Goal: Task Accomplishment & Management: Manage account settings

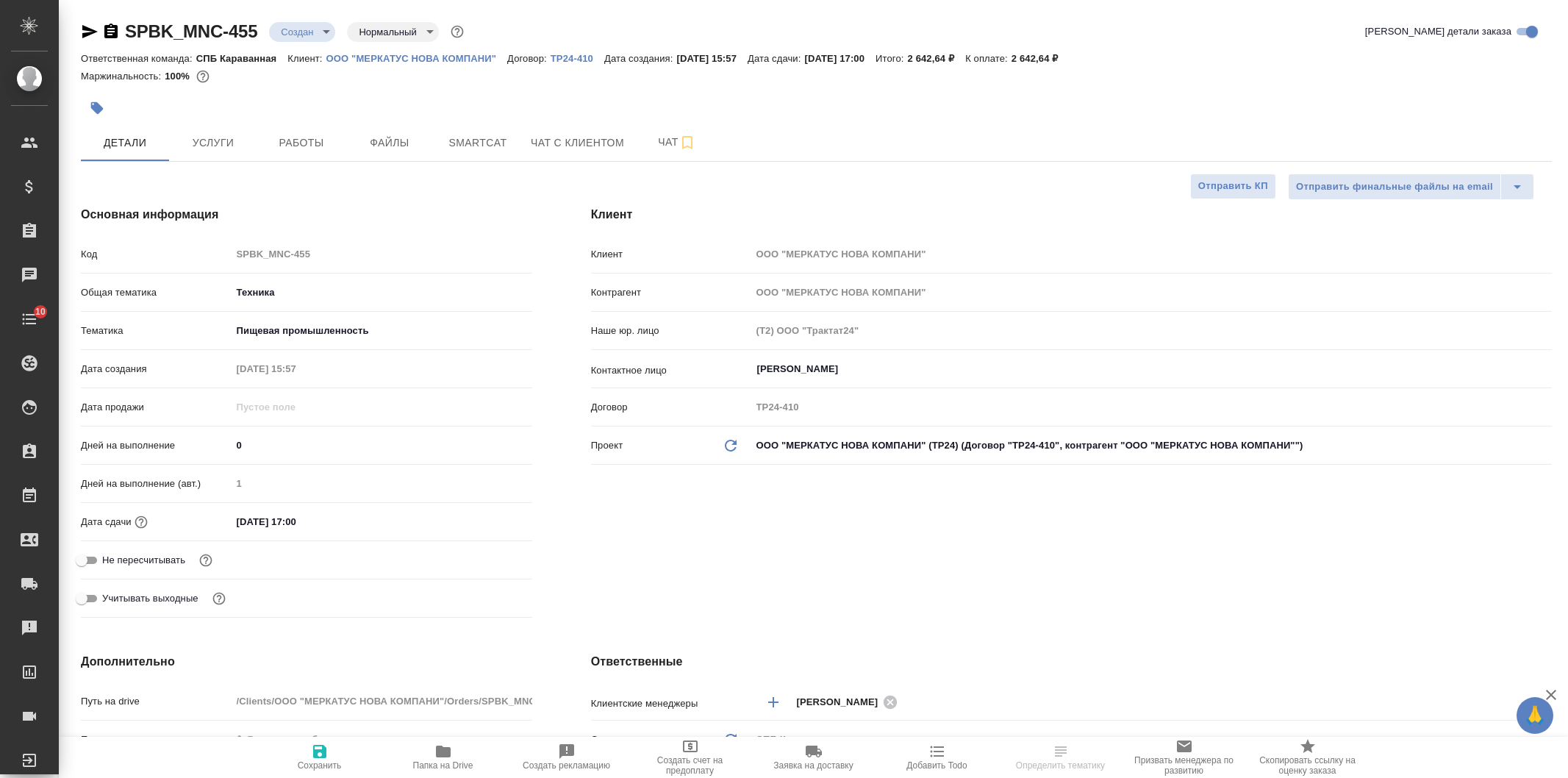
select select "RU"
click at [585, 143] on span "Чат с клиентом" at bounding box center [577, 142] width 93 height 18
type input "[PERSON_NAME]"
click at [652, 138] on span "Чат" at bounding box center [676, 141] width 70 height 18
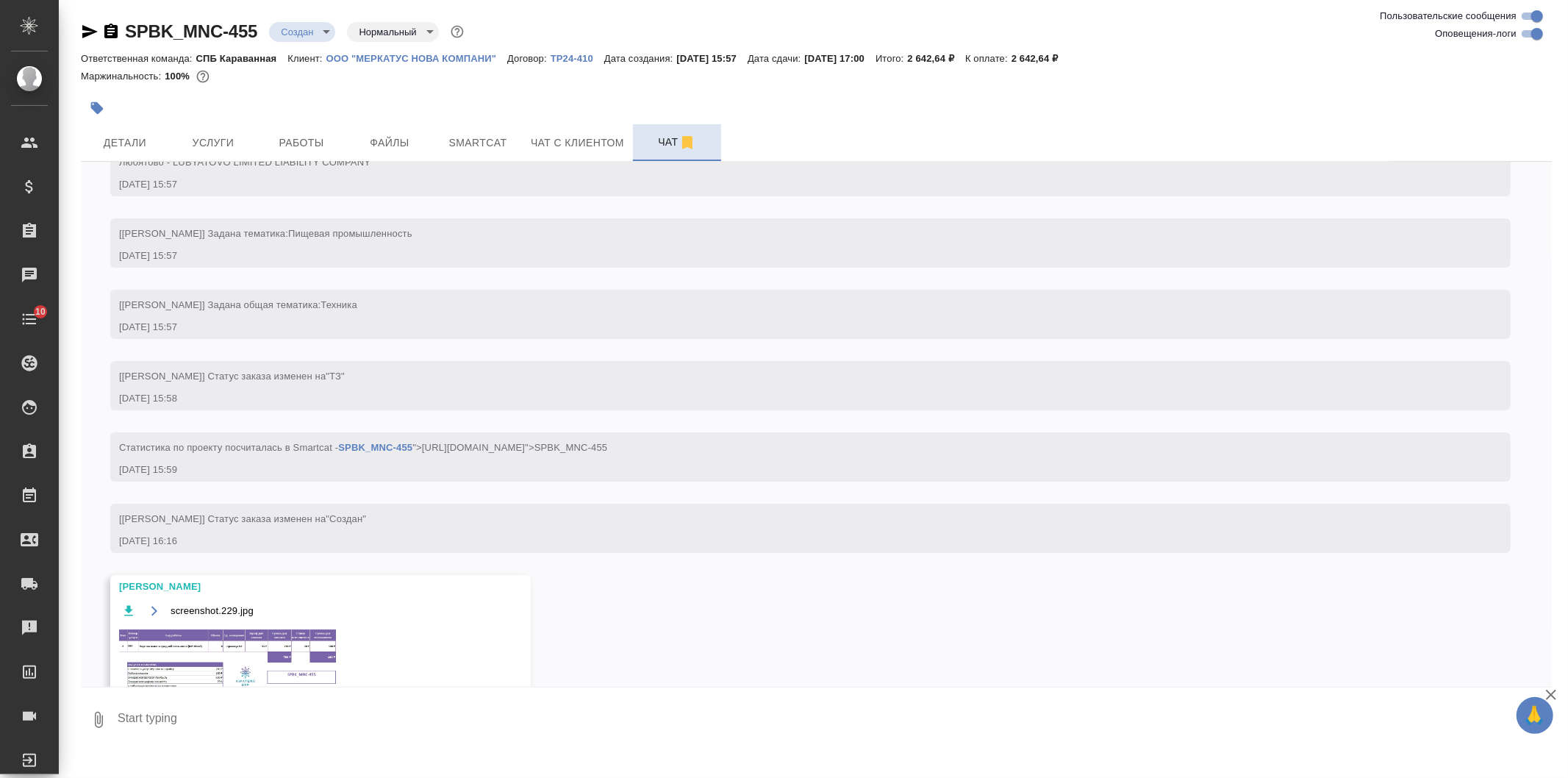
scroll to position [100, 0]
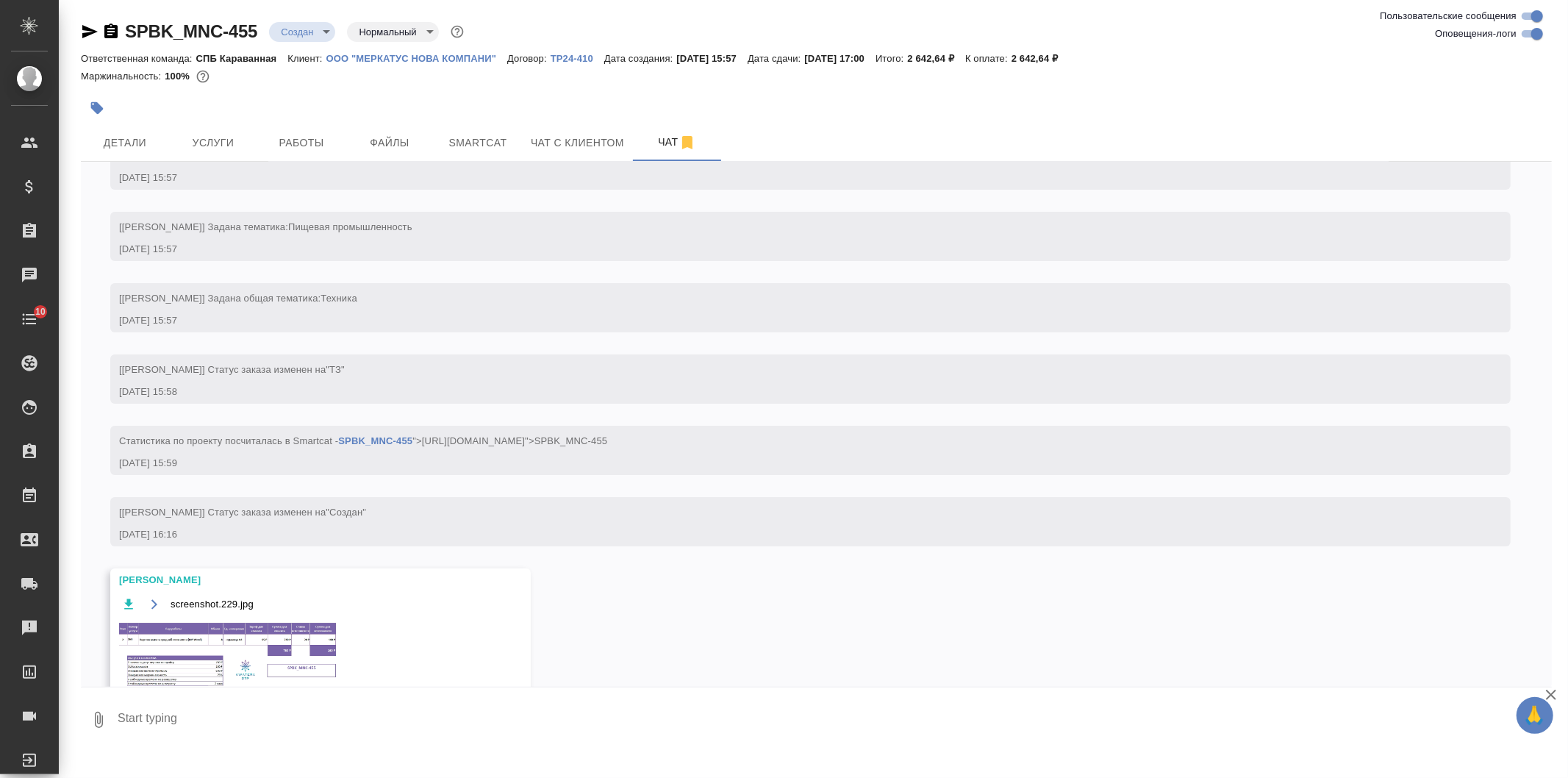
click at [238, 636] on img at bounding box center [229, 654] width 220 height 68
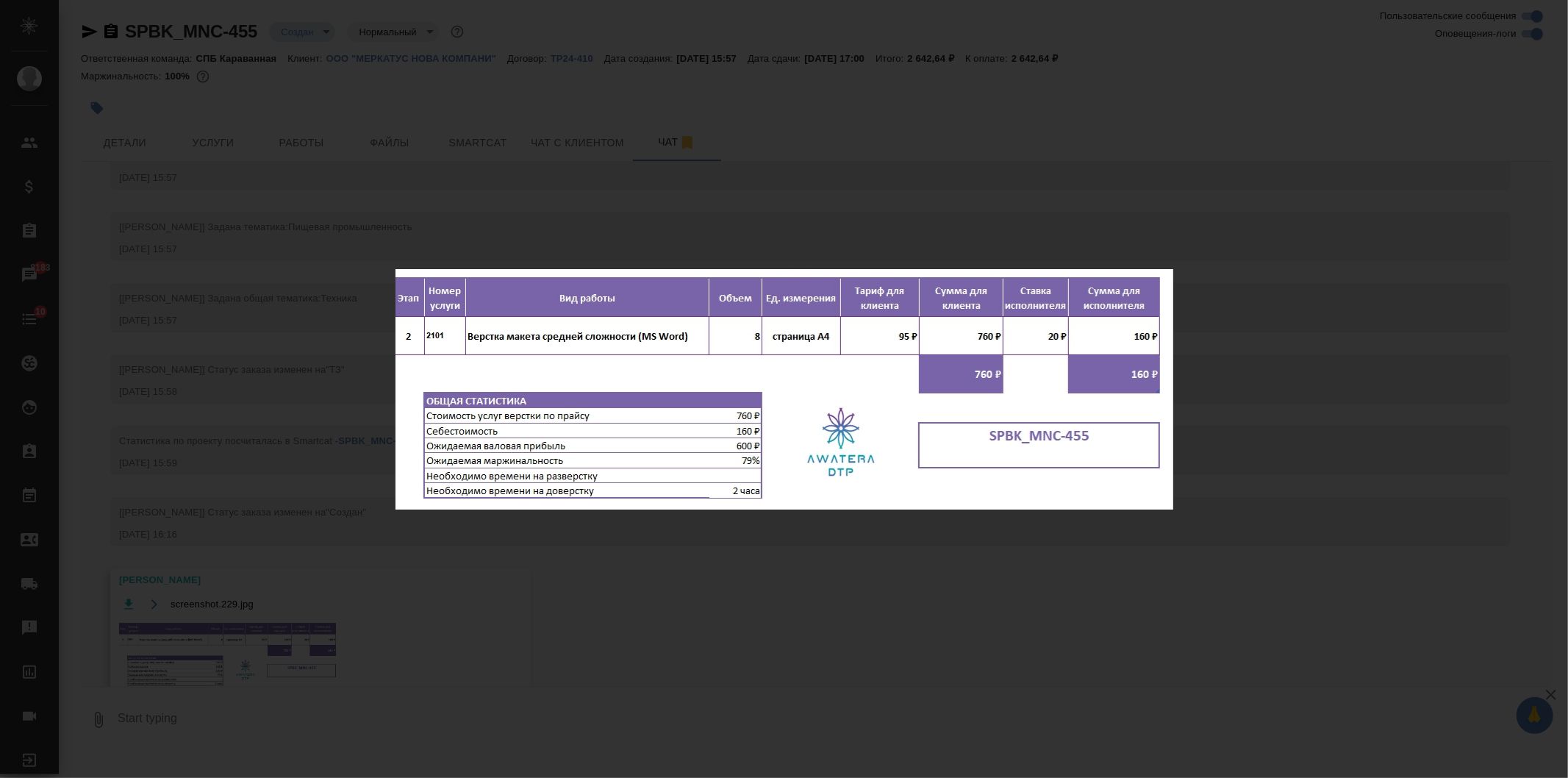
click at [1253, 149] on div "screenshot.229.jpg 1 of 1" at bounding box center [784, 389] width 1568 height 778
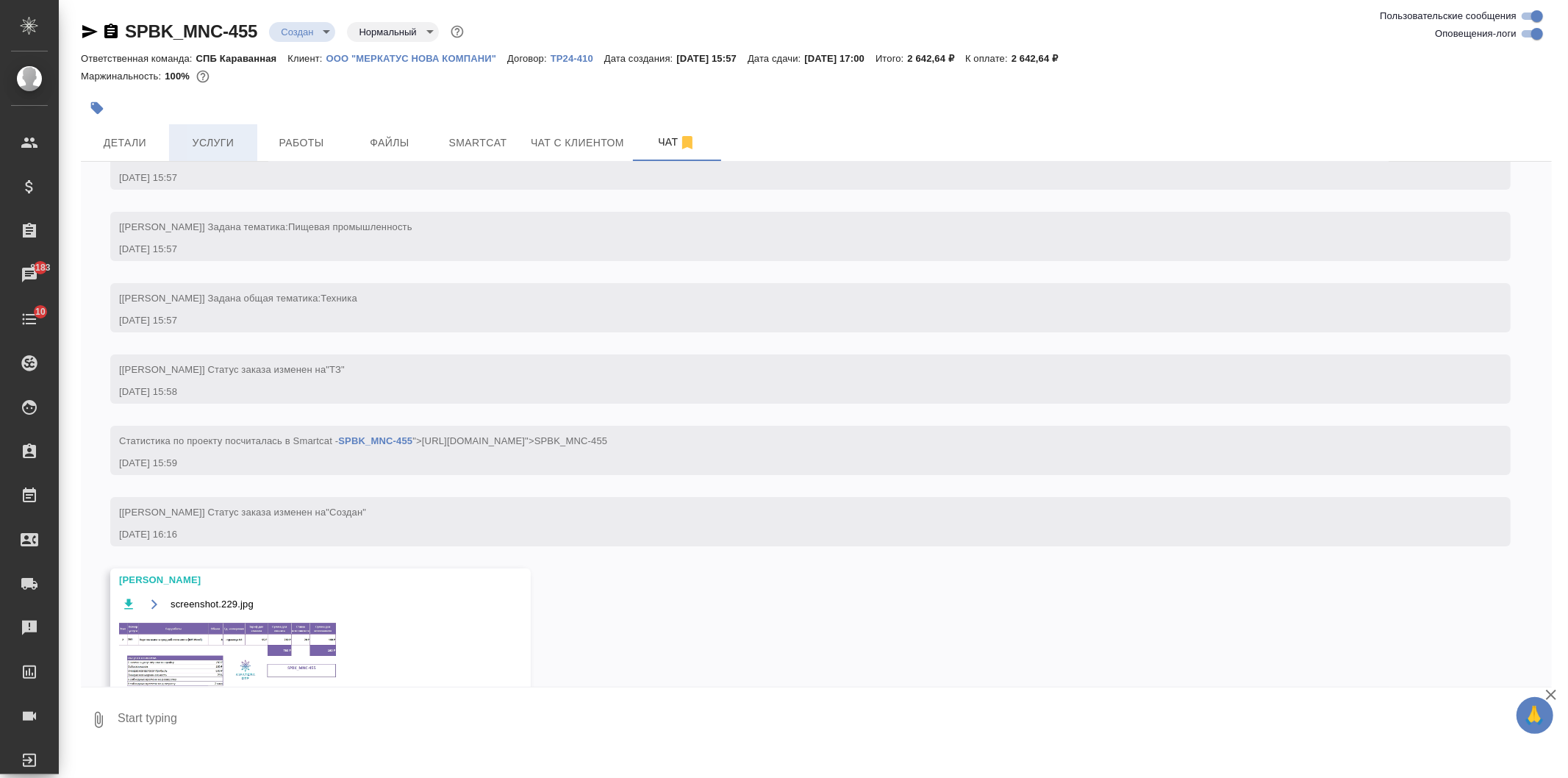
click at [220, 145] on span "Услуги" at bounding box center [213, 142] width 70 height 18
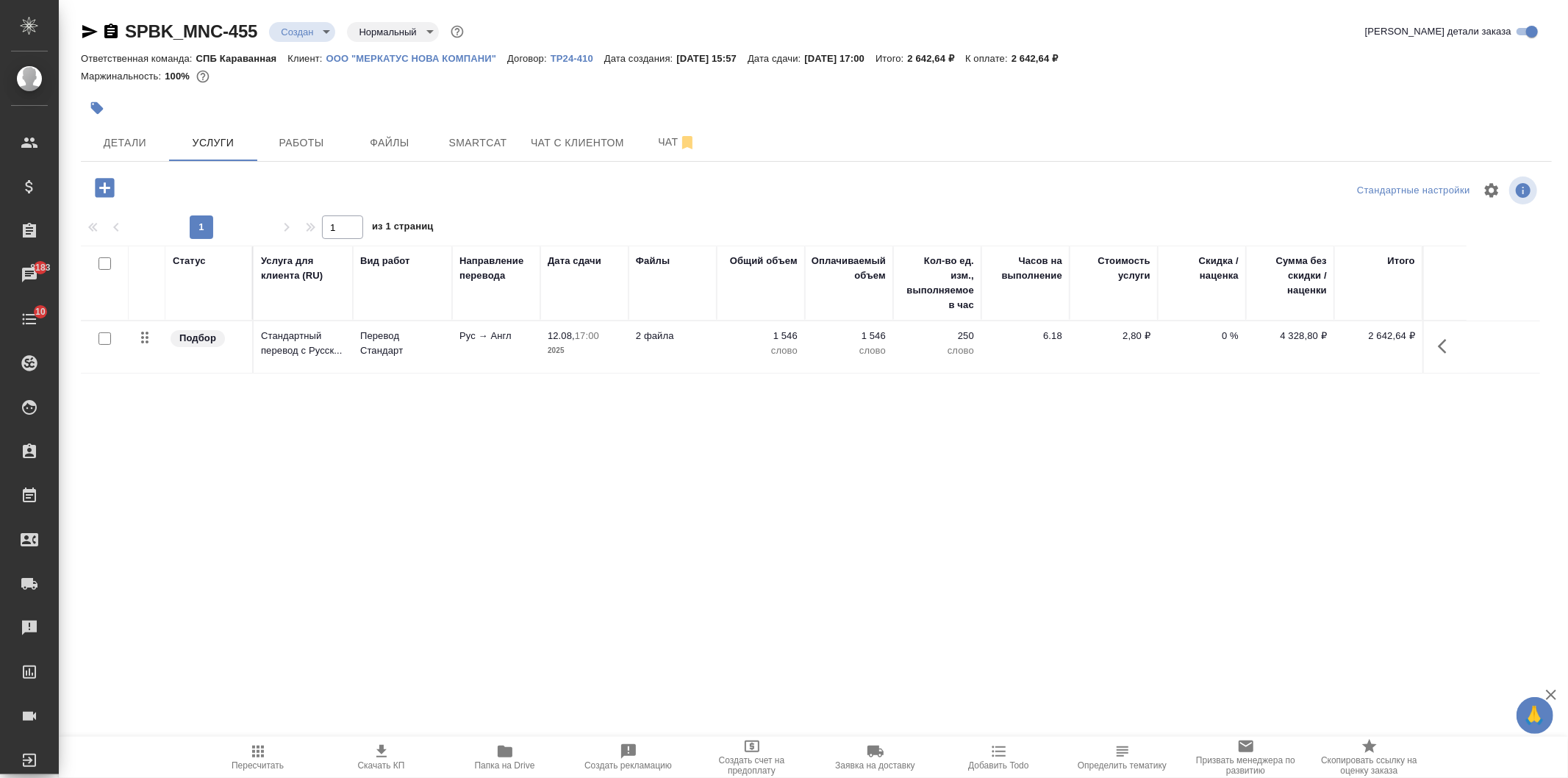
click at [94, 184] on icon "button" at bounding box center [105, 188] width 26 height 26
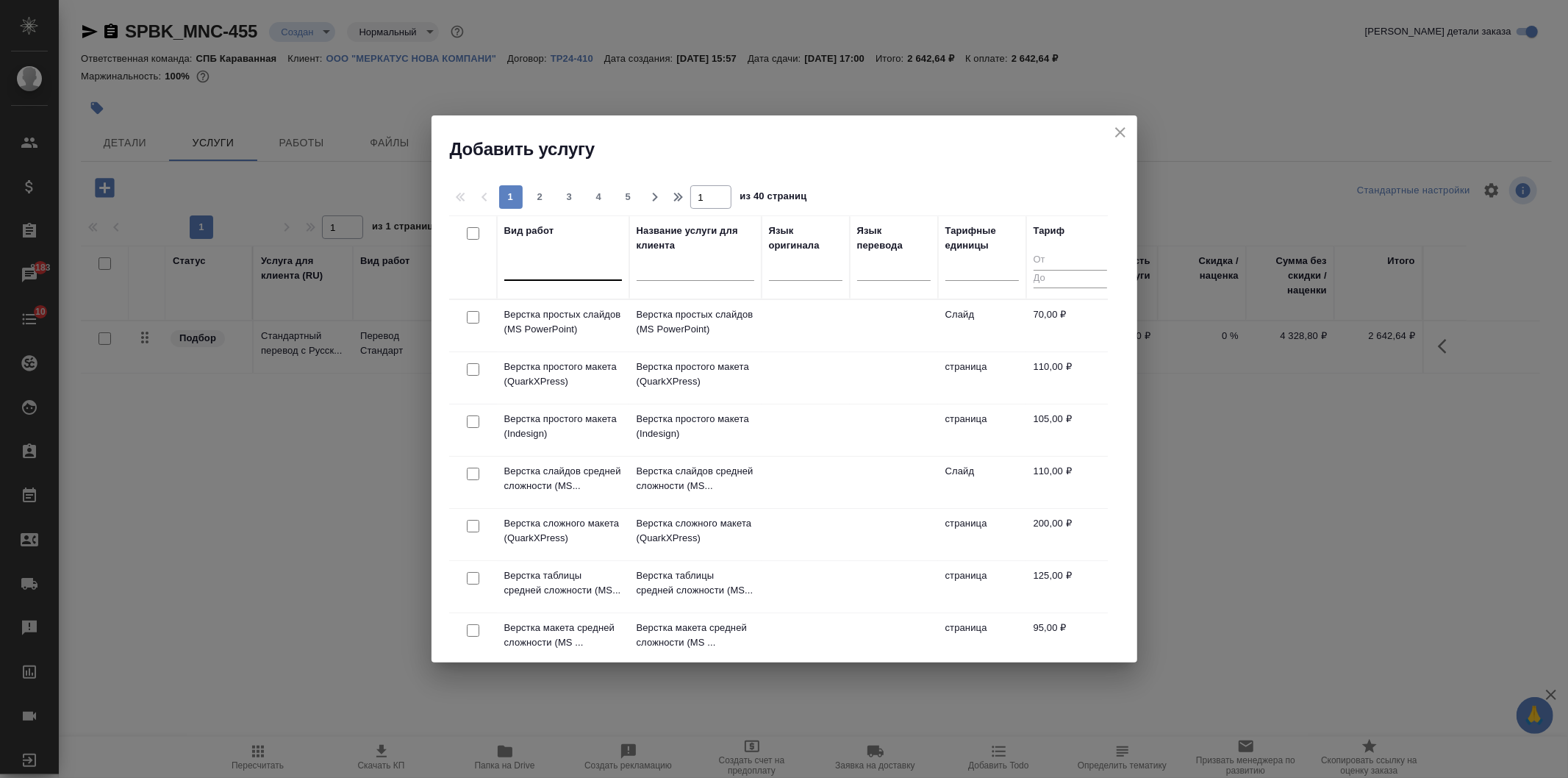
click at [535, 277] on div at bounding box center [563, 266] width 117 height 28
type input "d"
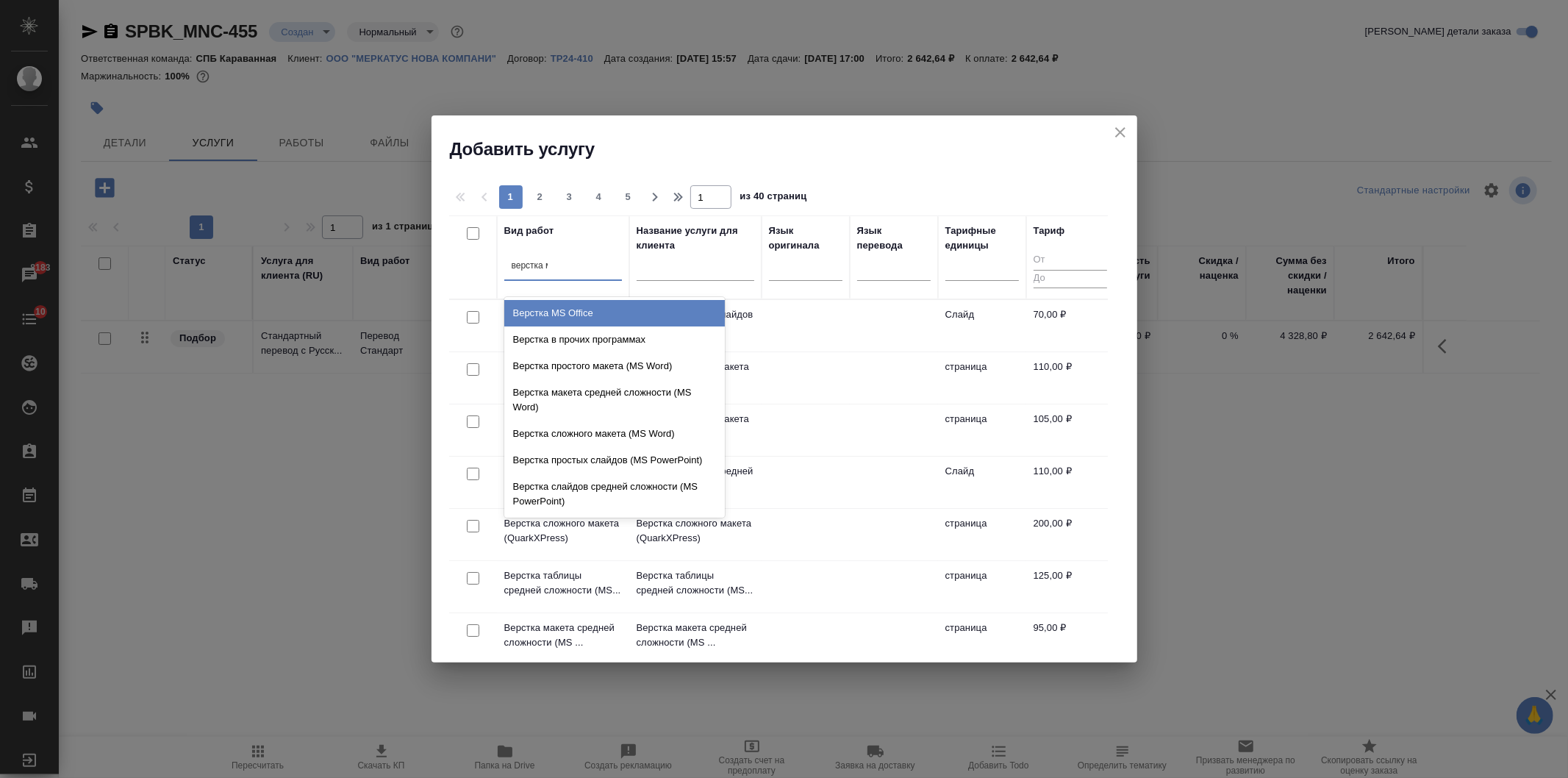
type input "верстка ма"
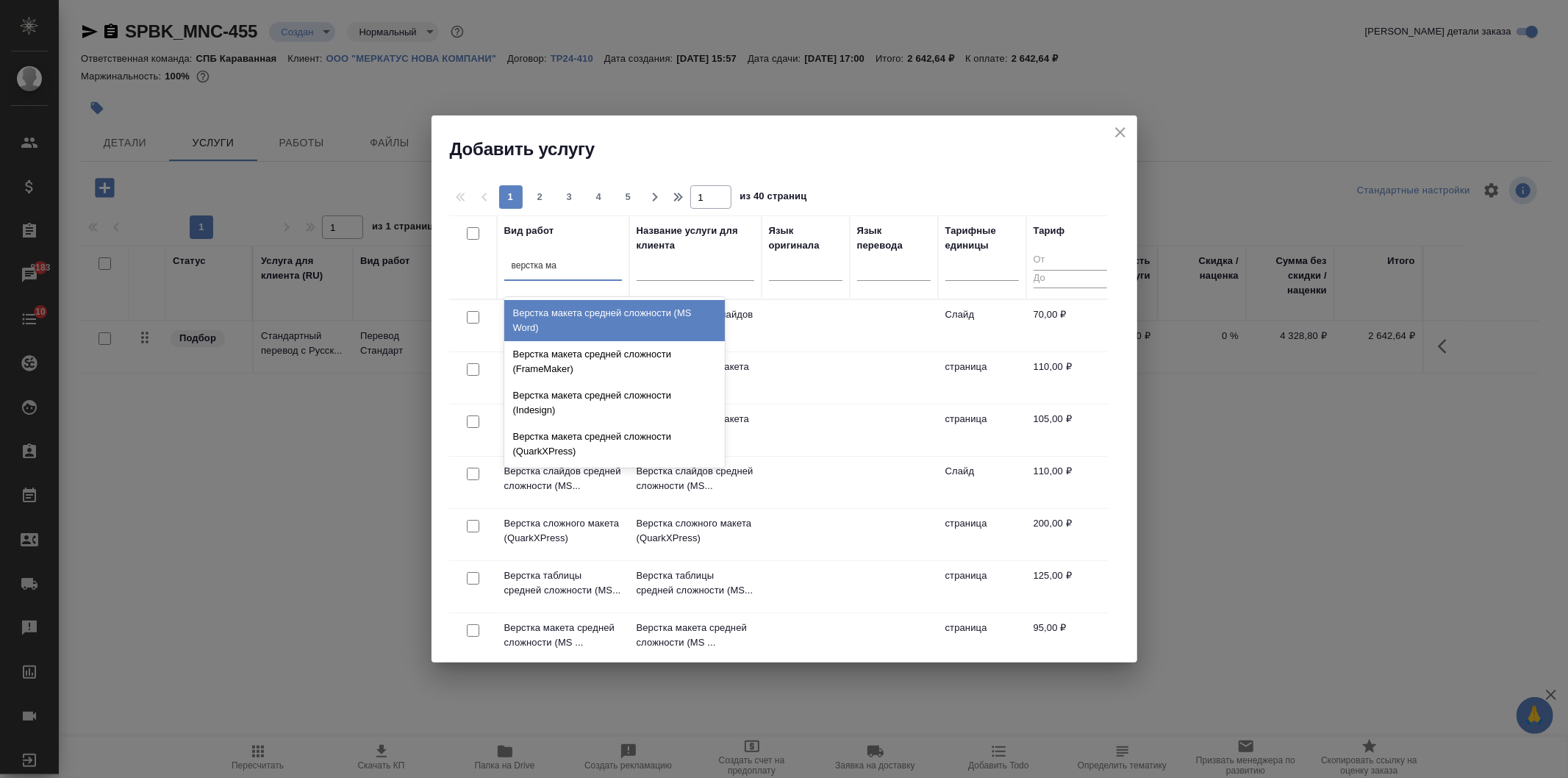
click at [613, 309] on div "Верстка макета средней сложности (MS Word)" at bounding box center [614, 320] width 220 height 41
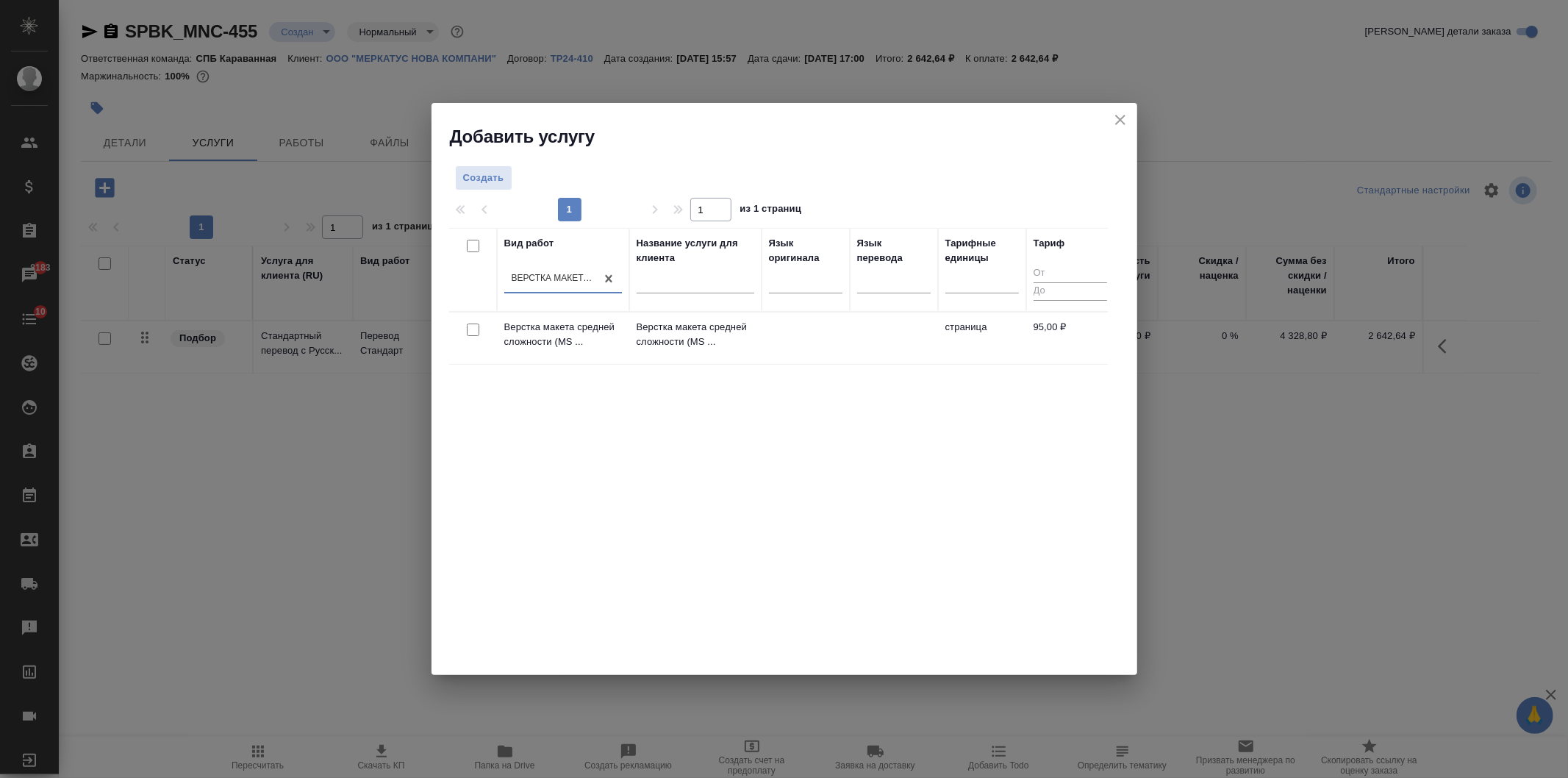
click at [472, 331] on input "checkbox" at bounding box center [472, 329] width 13 height 13
checkbox input "true"
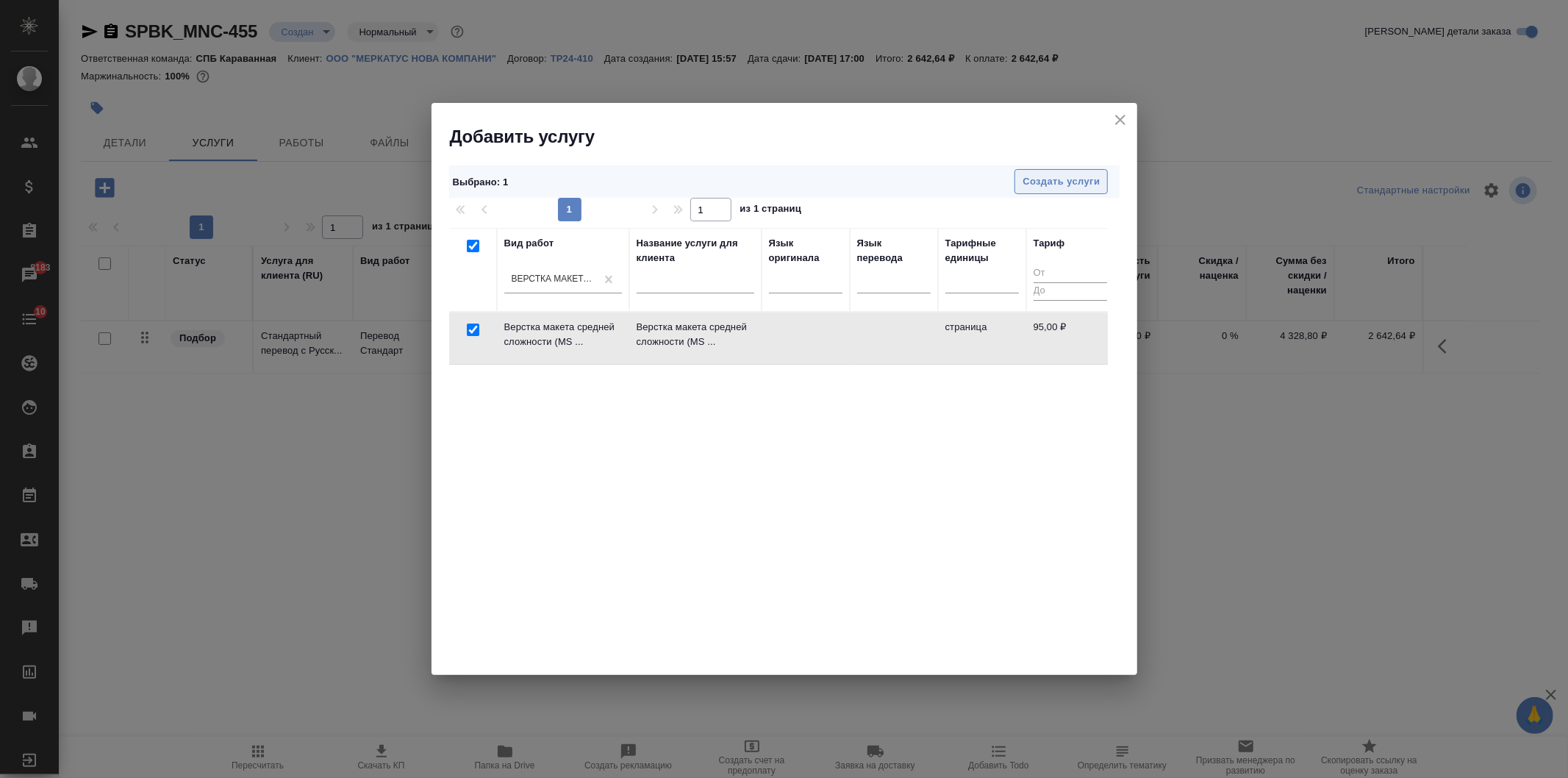
click at [1065, 169] on button "Создать услуги" at bounding box center [1061, 182] width 93 height 26
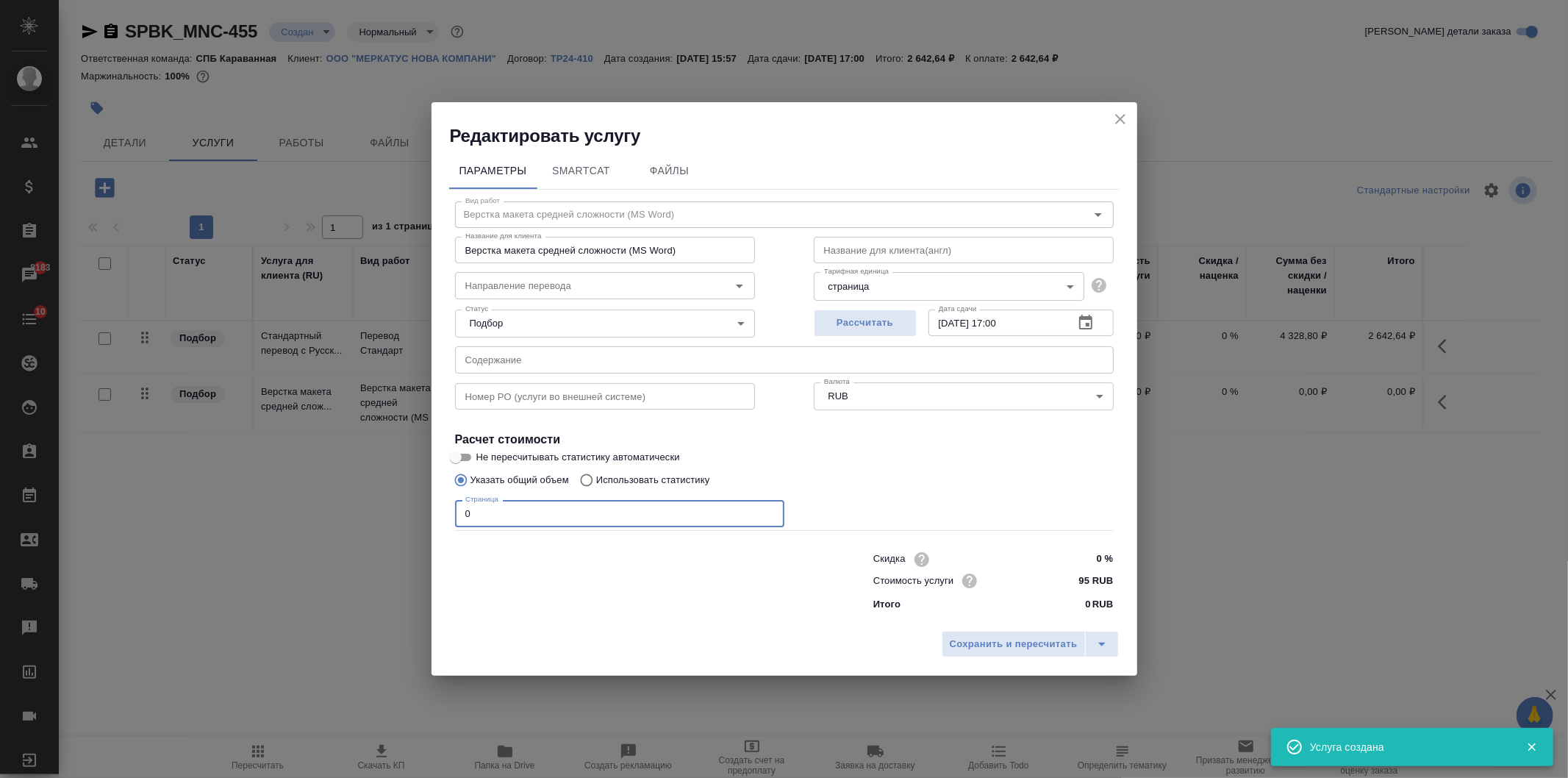
click at [494, 515] on input "0" at bounding box center [620, 514] width 329 height 27
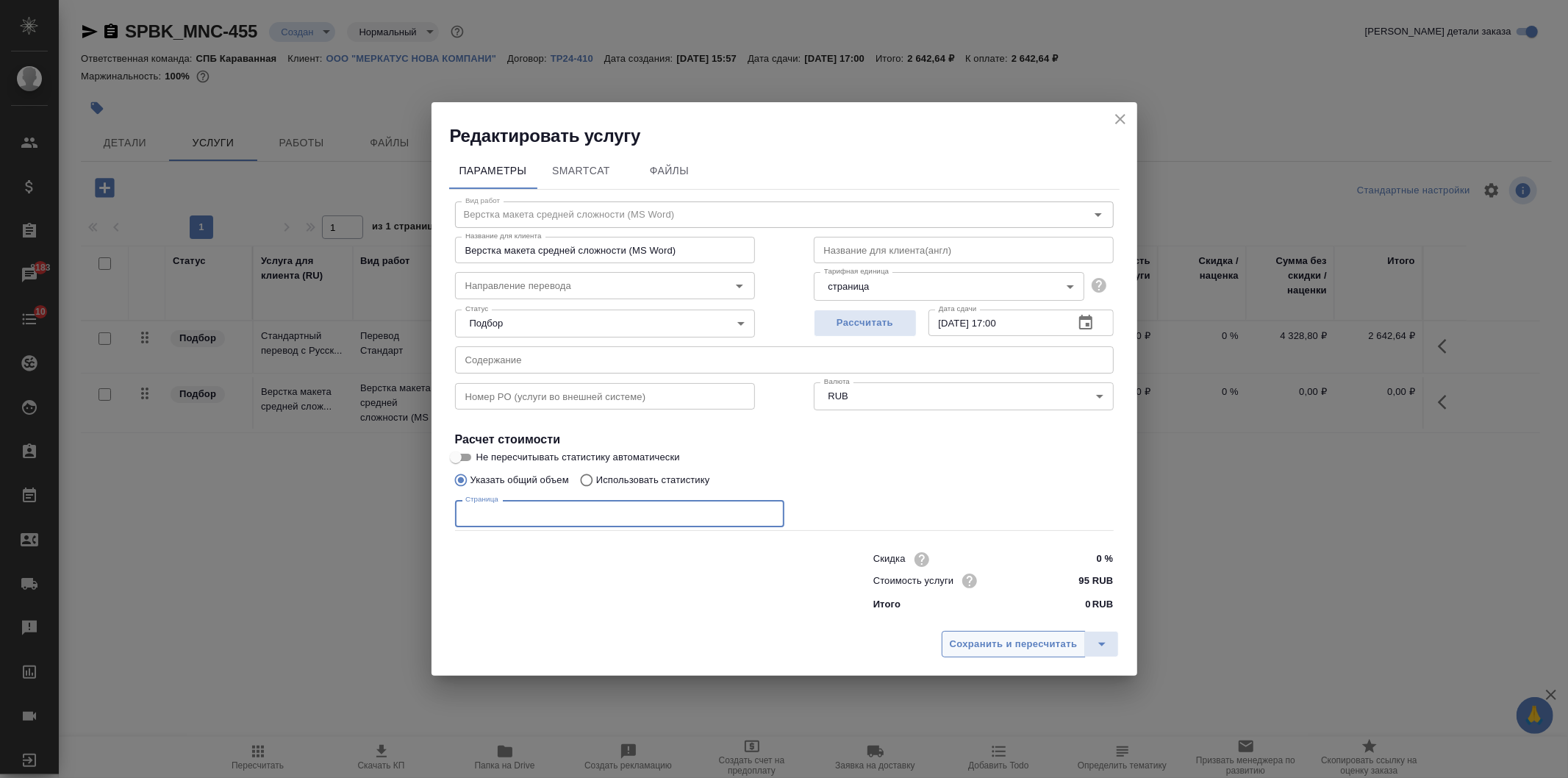
click at [1017, 637] on span "Сохранить и пересчитать" at bounding box center [1013, 644] width 128 height 17
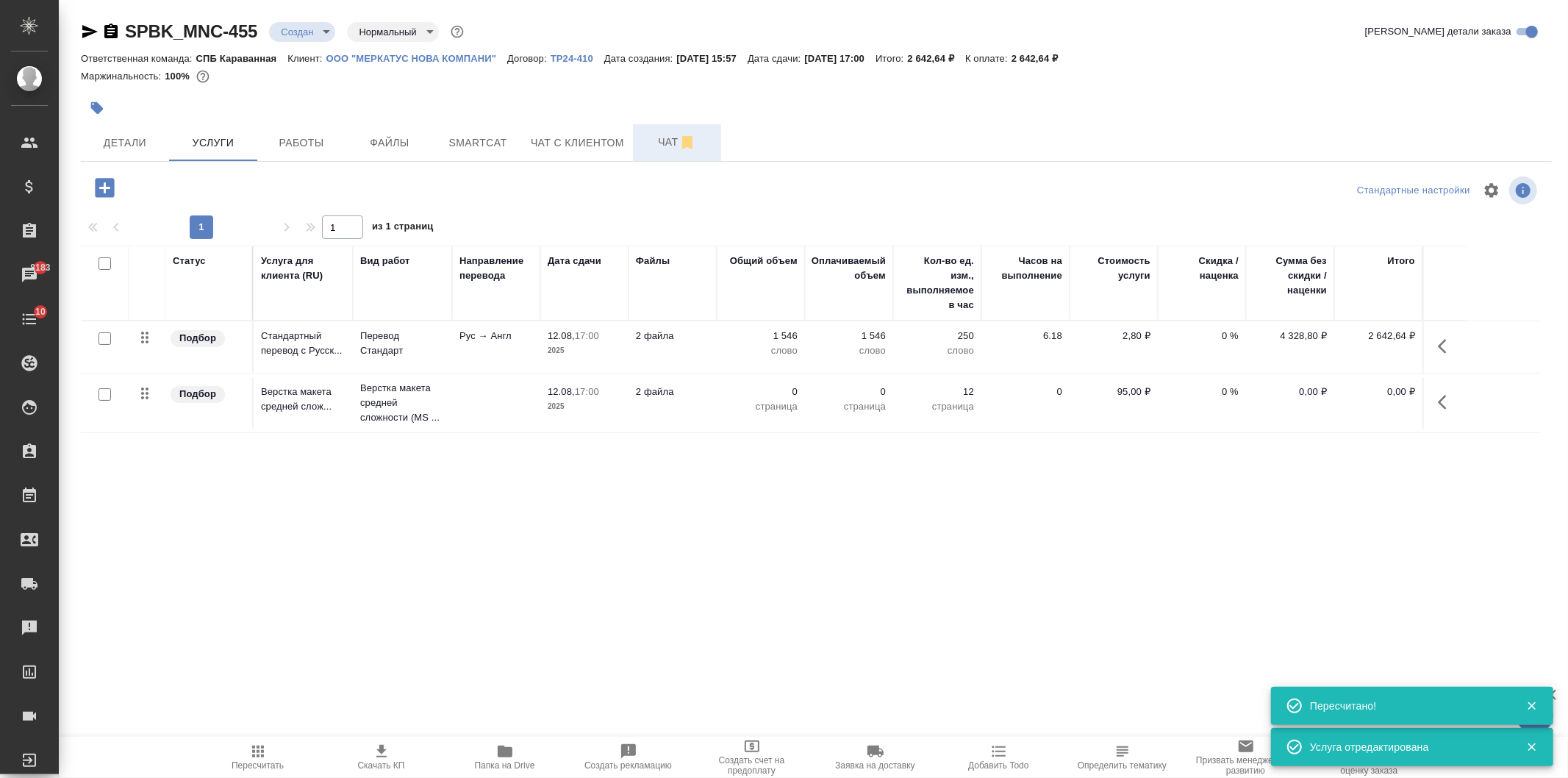
click at [651, 133] on button "Чат" at bounding box center [677, 142] width 89 height 37
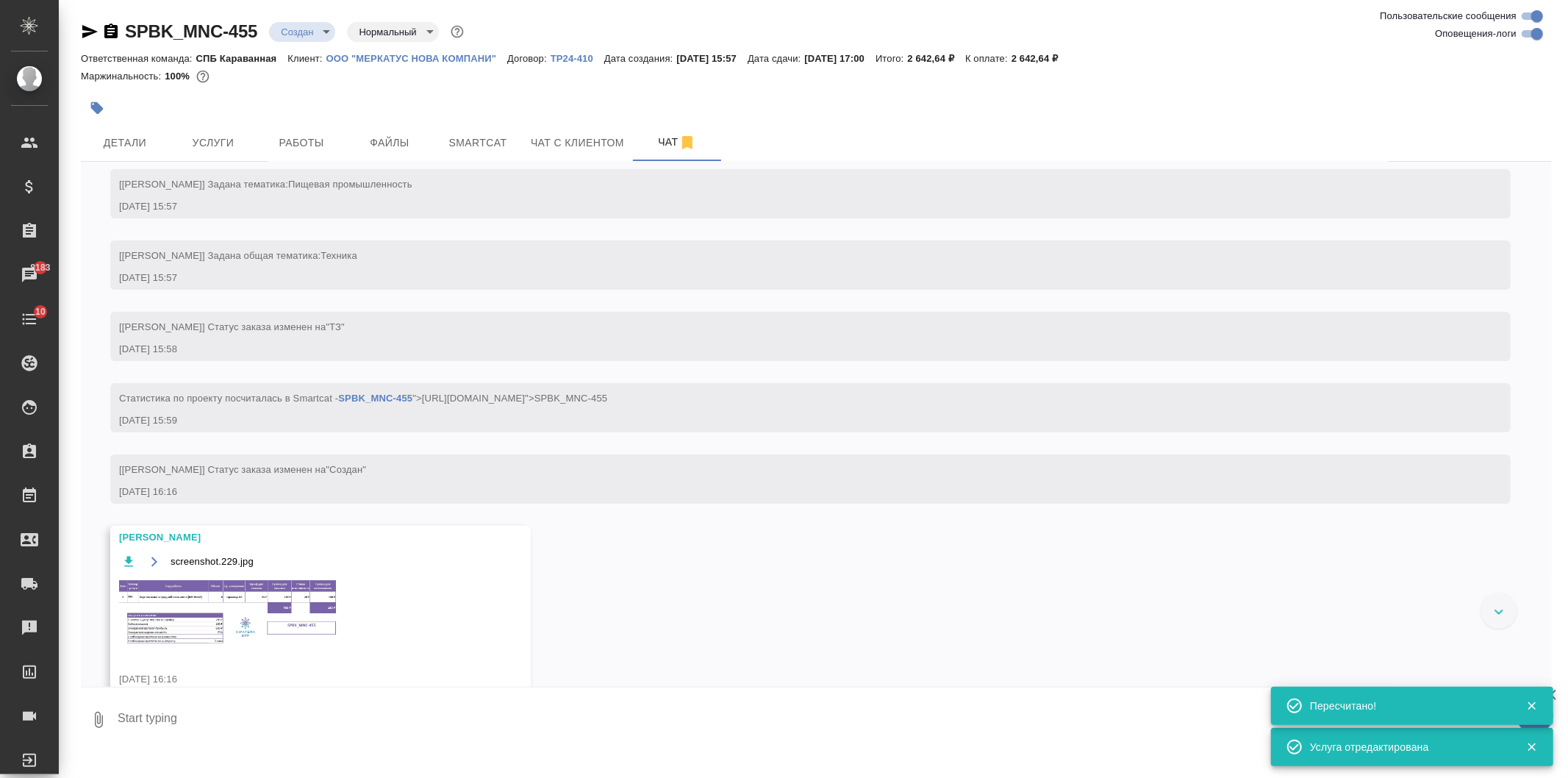
scroll to position [167, 0]
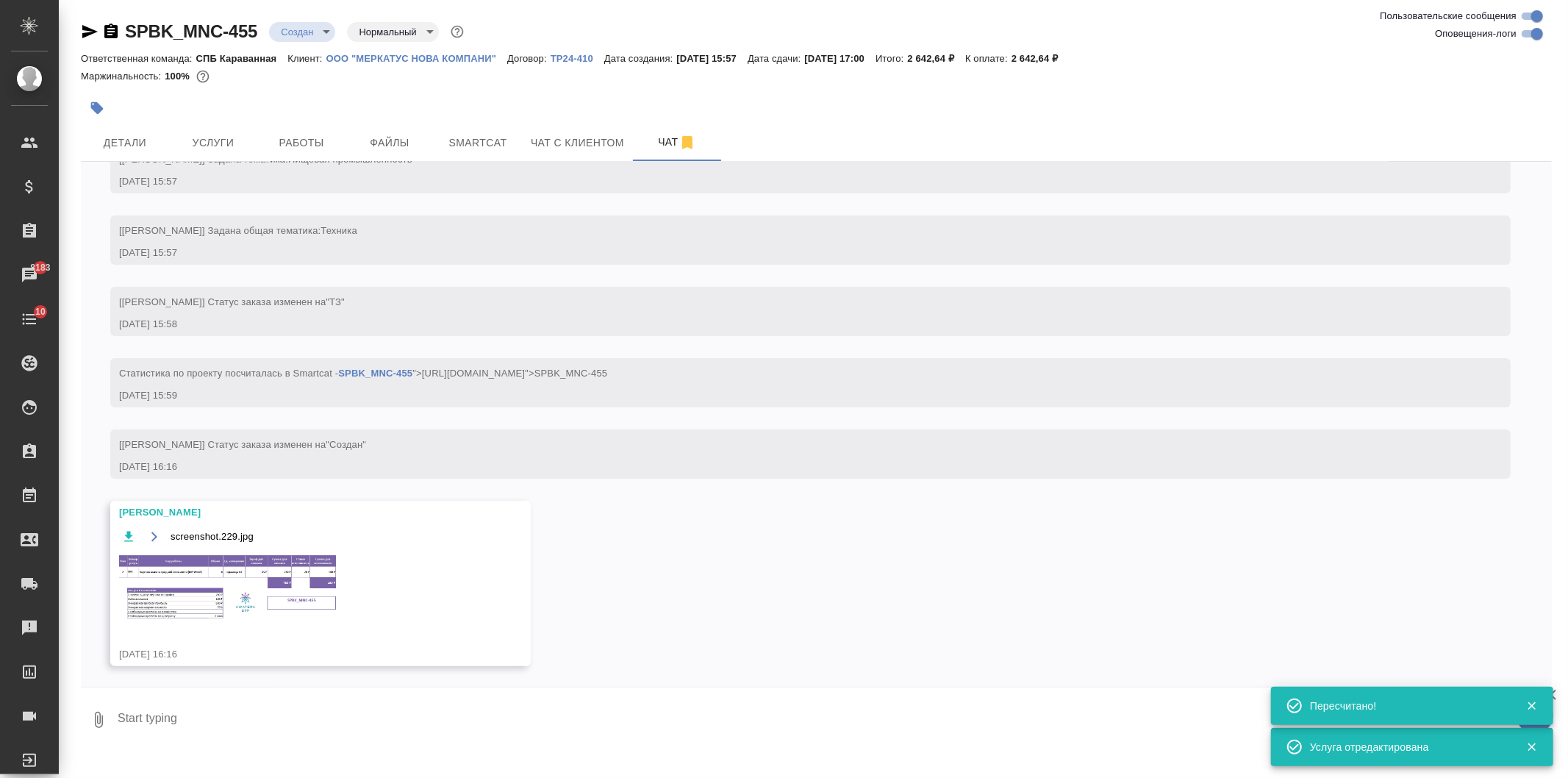
click at [290, 596] on img at bounding box center [229, 587] width 220 height 68
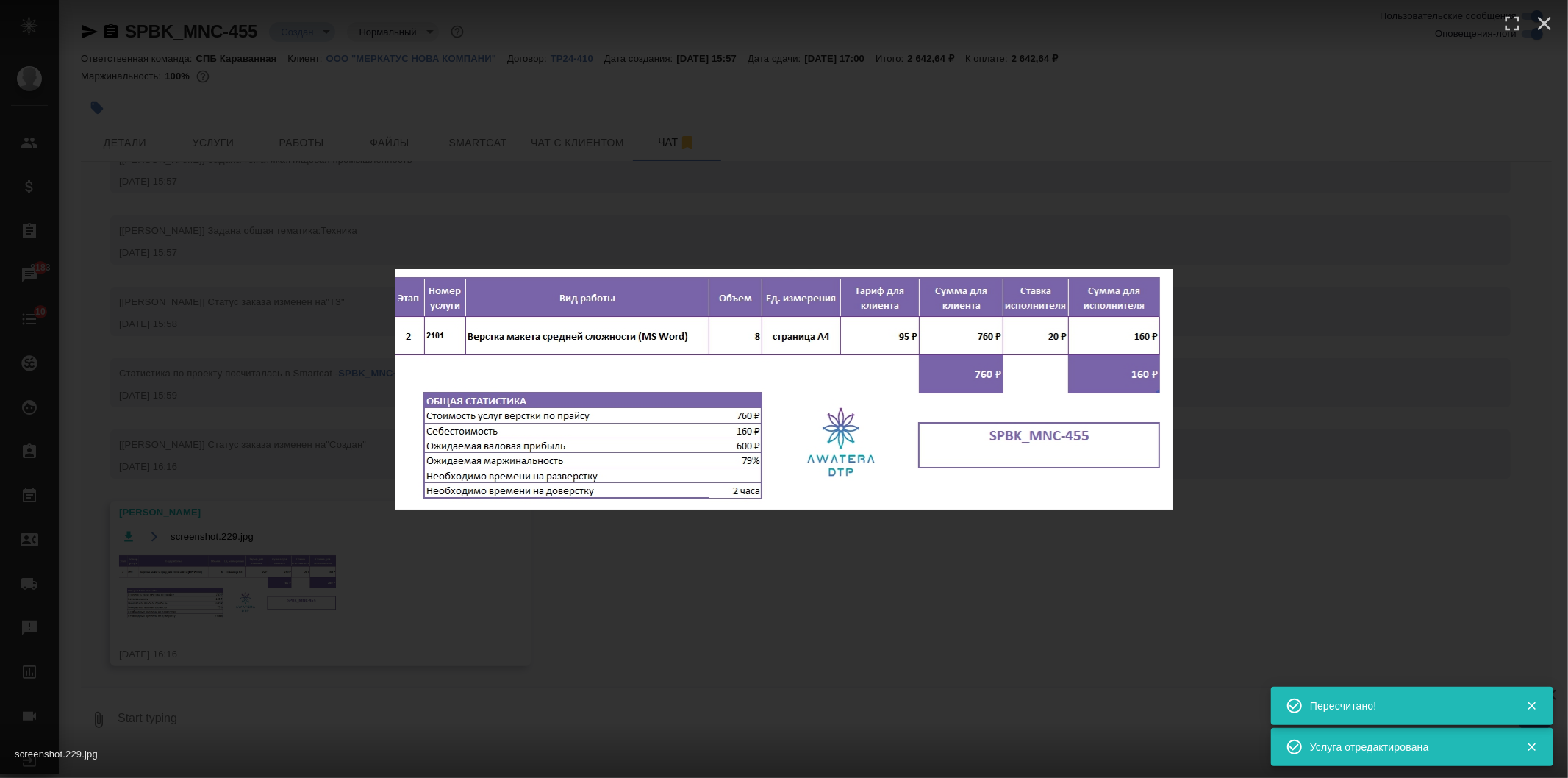
click at [434, 665] on div "screenshot.229.jpg 1 of 1" at bounding box center [784, 389] width 1568 height 778
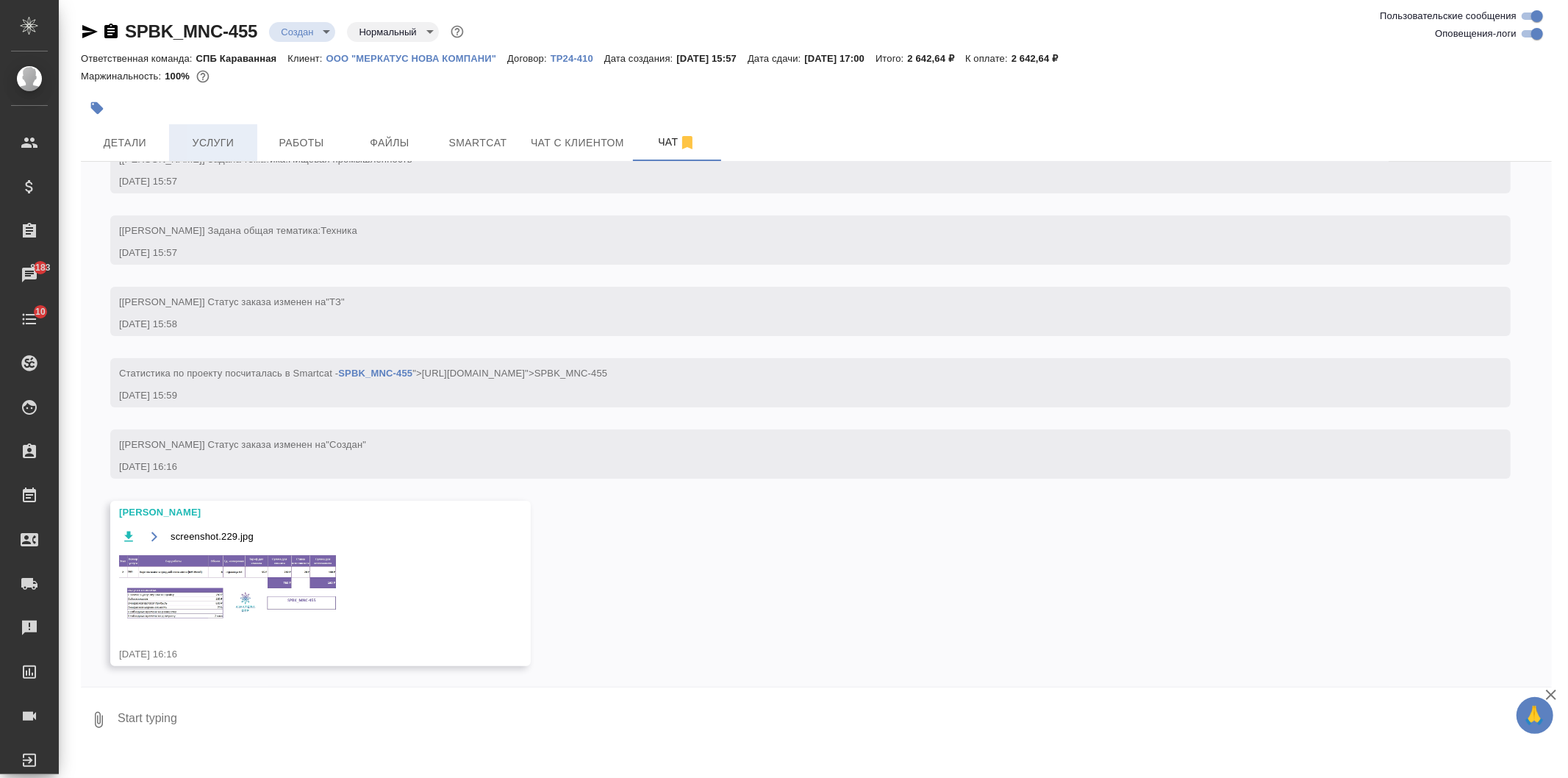
click at [189, 124] on button "Услуги" at bounding box center [214, 142] width 89 height 37
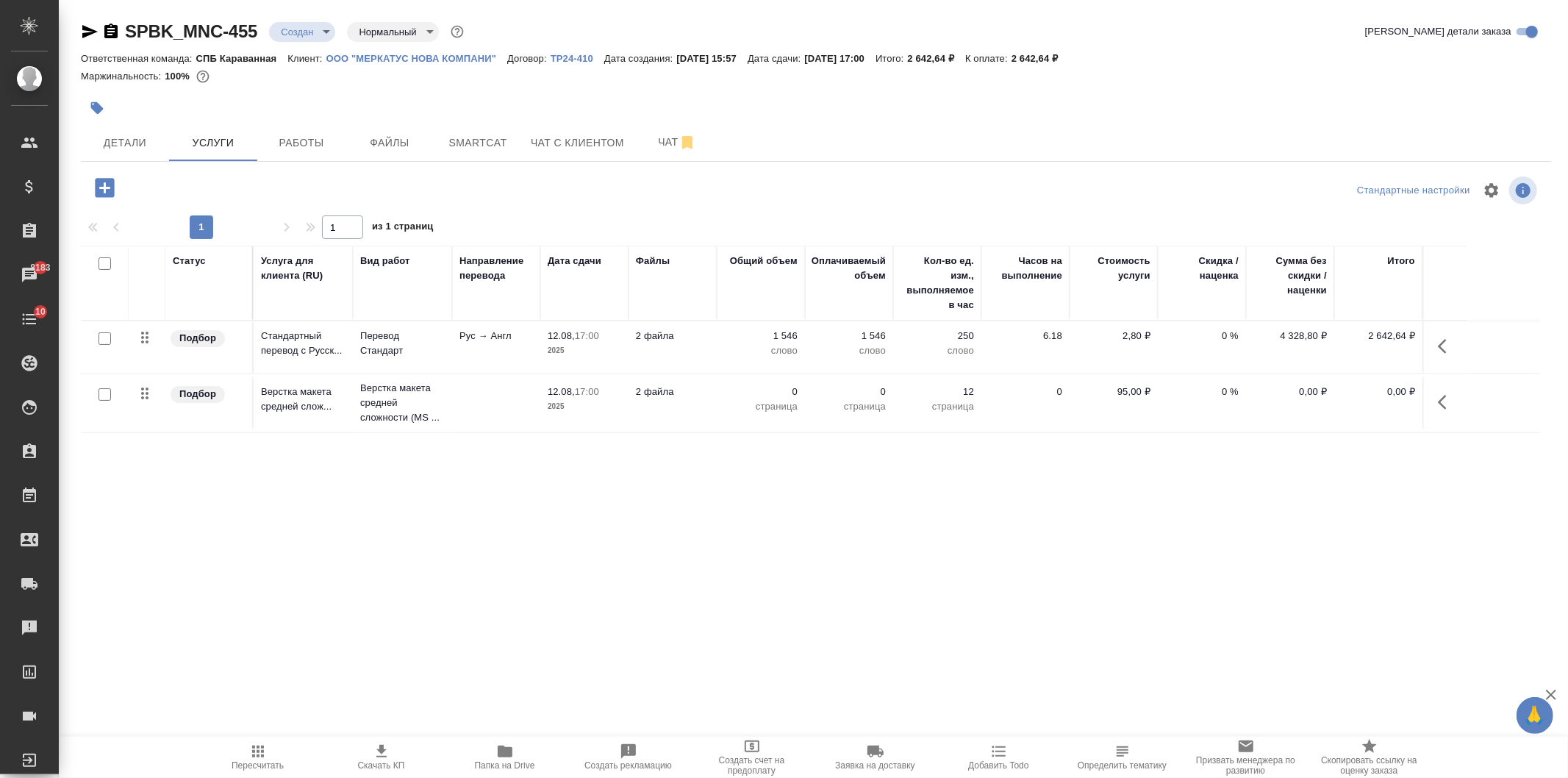
click at [454, 372] on td at bounding box center [496, 347] width 89 height 52
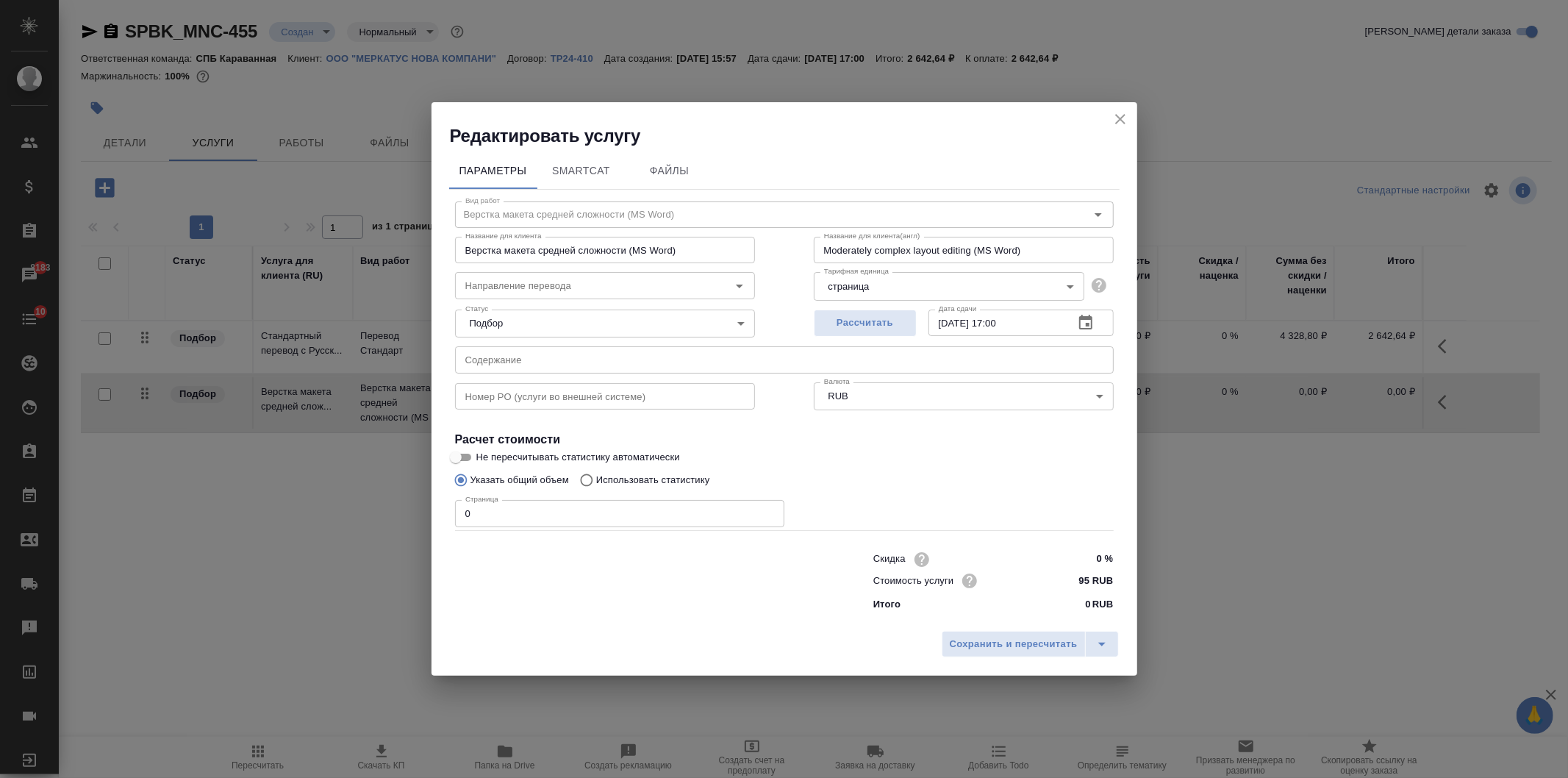
click at [498, 516] on input "0" at bounding box center [620, 514] width 329 height 27
type input "8"
click at [1005, 635] on button "Сохранить и пересчитать" at bounding box center [1014, 644] width 144 height 27
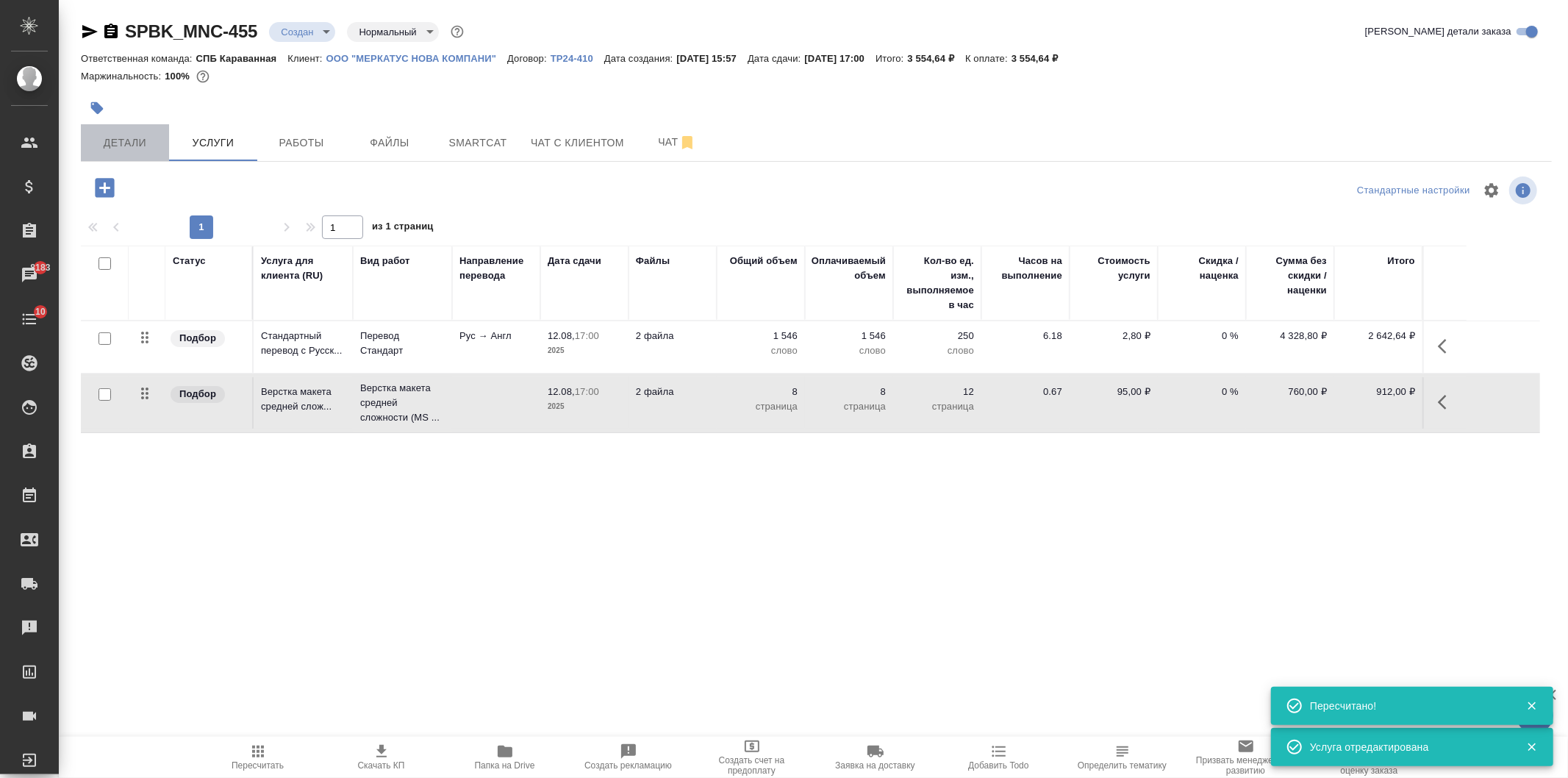
click at [135, 151] on span "Детали" at bounding box center [124, 142] width 70 height 18
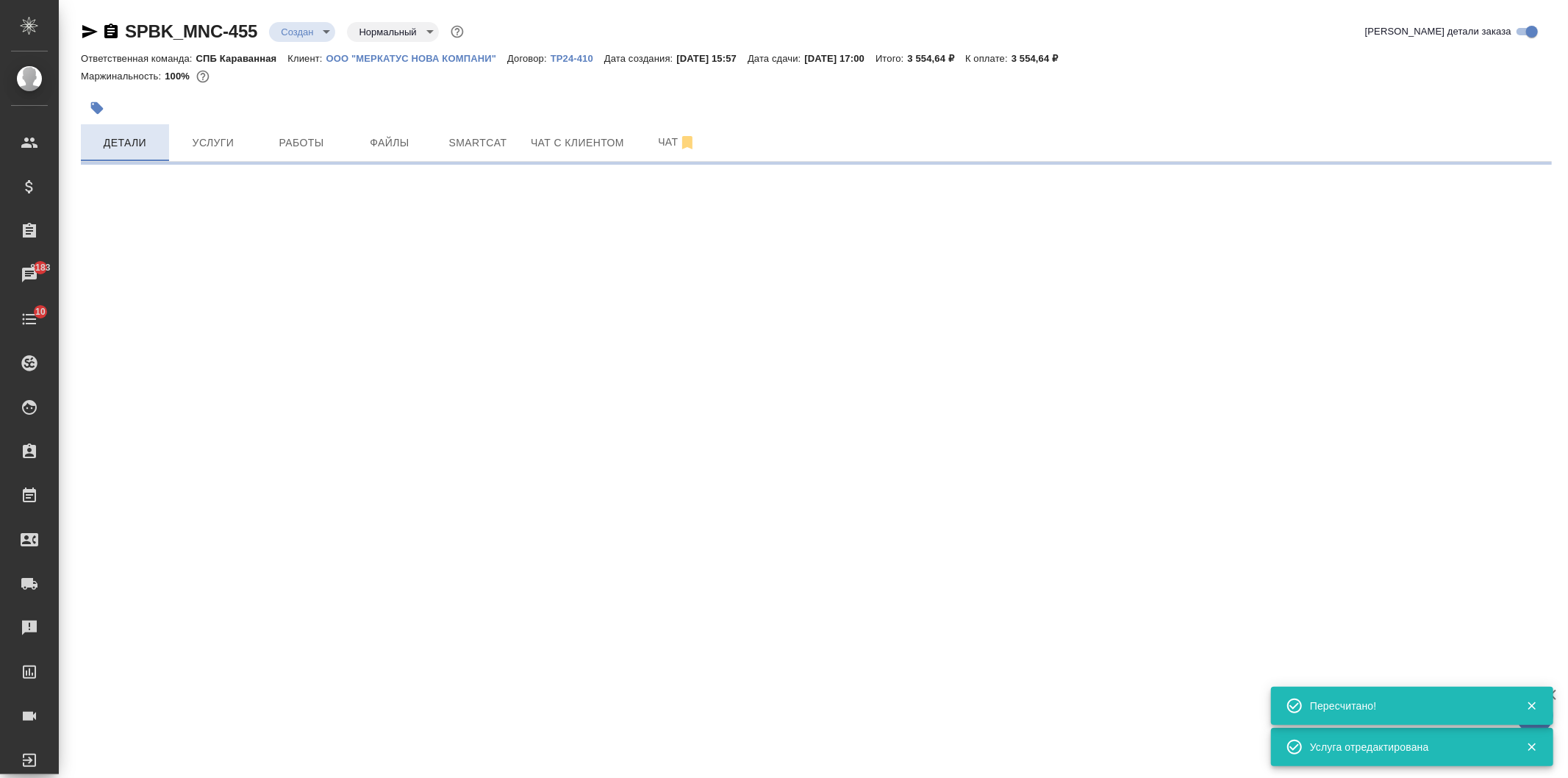
select select "RU"
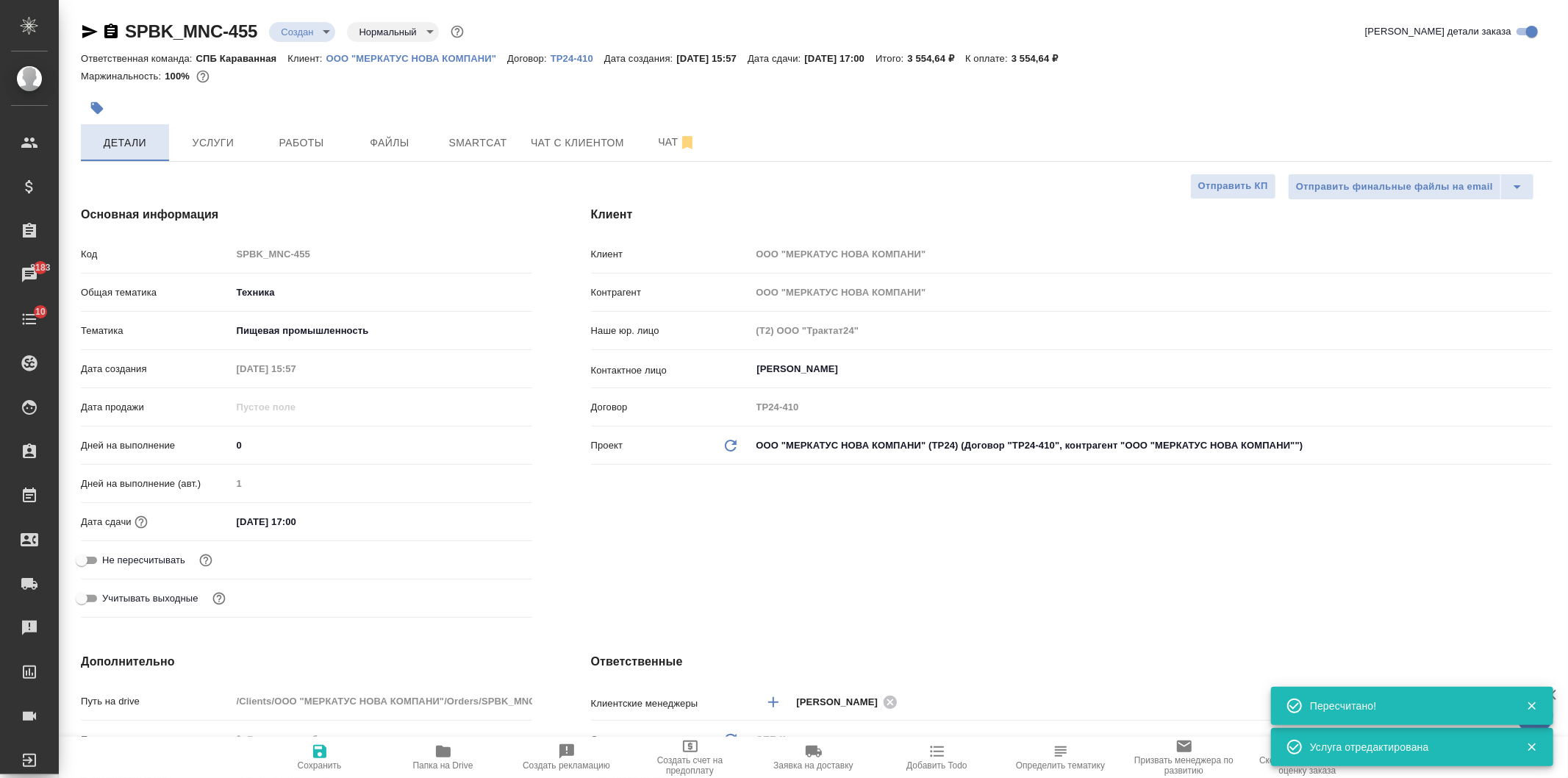
type textarea "x"
click at [214, 142] on span "Услуги" at bounding box center [213, 142] width 70 height 18
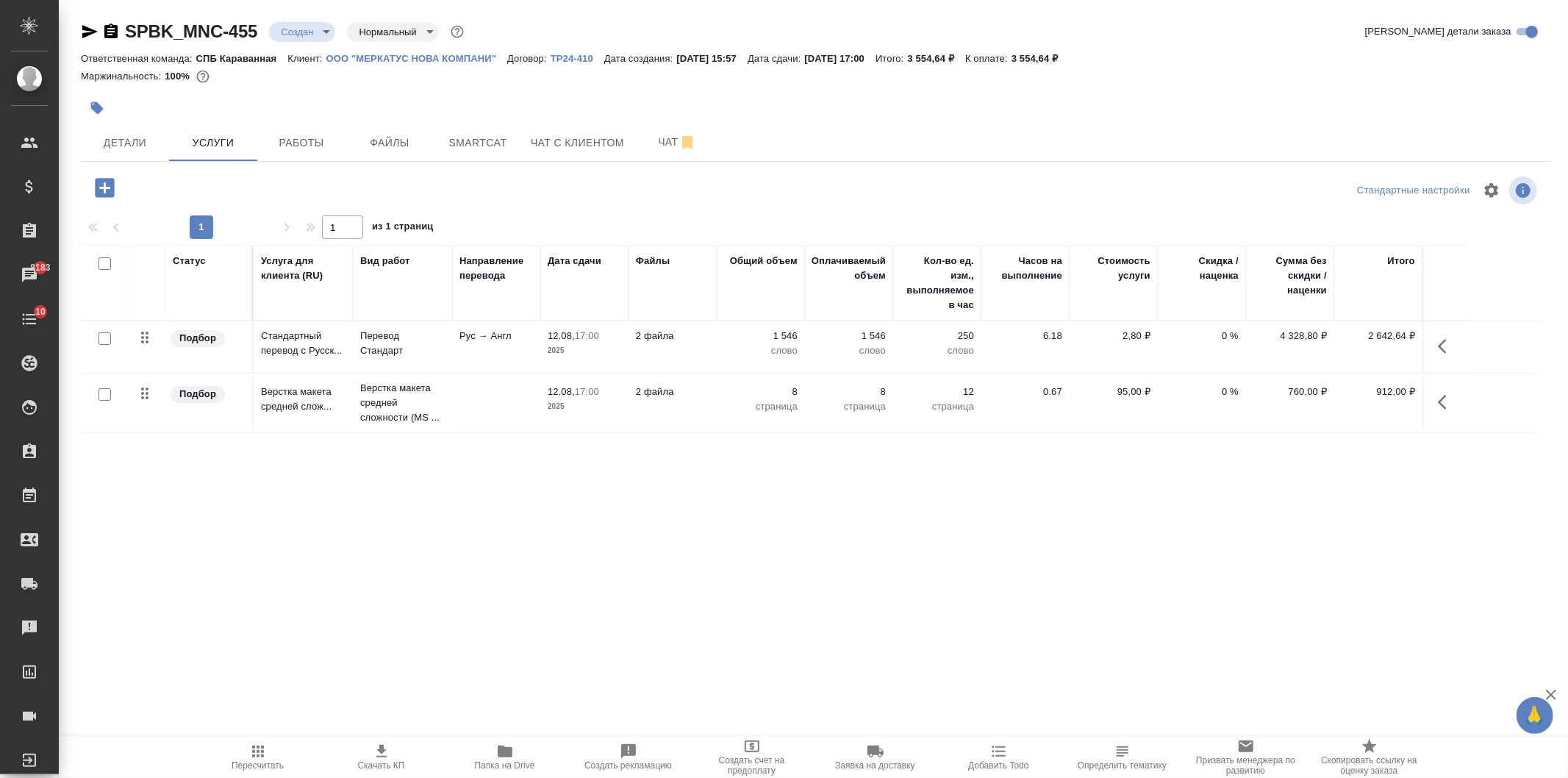
click at [393, 765] on span "Скачать КП" at bounding box center [381, 765] width 47 height 11
drag, startPoint x: 944, startPoint y: 57, endPoint x: 994, endPoint y: 59, distance: 50.0
click at [994, 59] on div "Ответственная команда: СПБ Караванная Клиент: ООО "МЕРКАТУС НОВА КОМПАНИ" Догов…" at bounding box center [816, 58] width 1471 height 17
copy p "3 554,64 ₽"
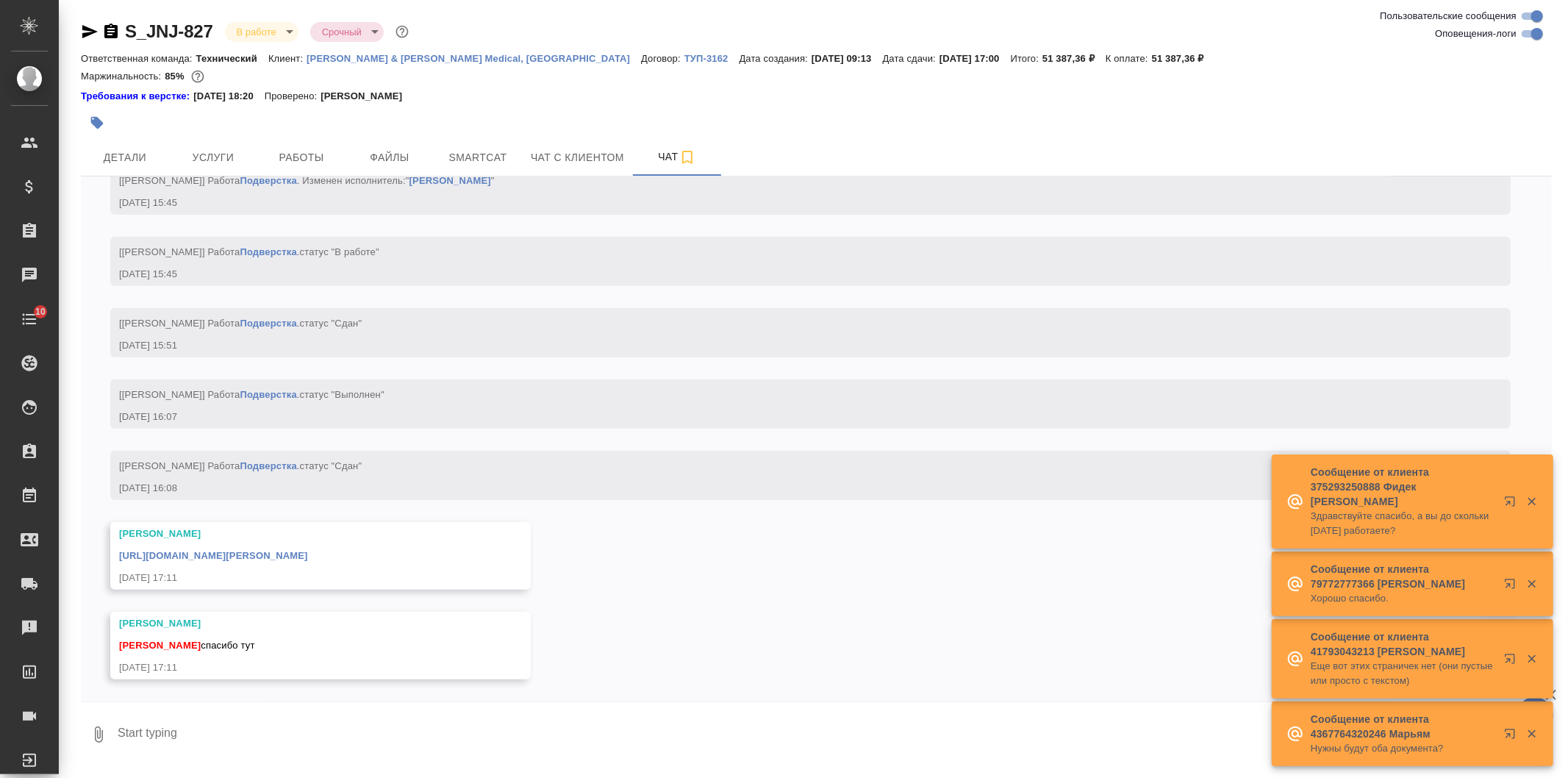
scroll to position [15135, 0]
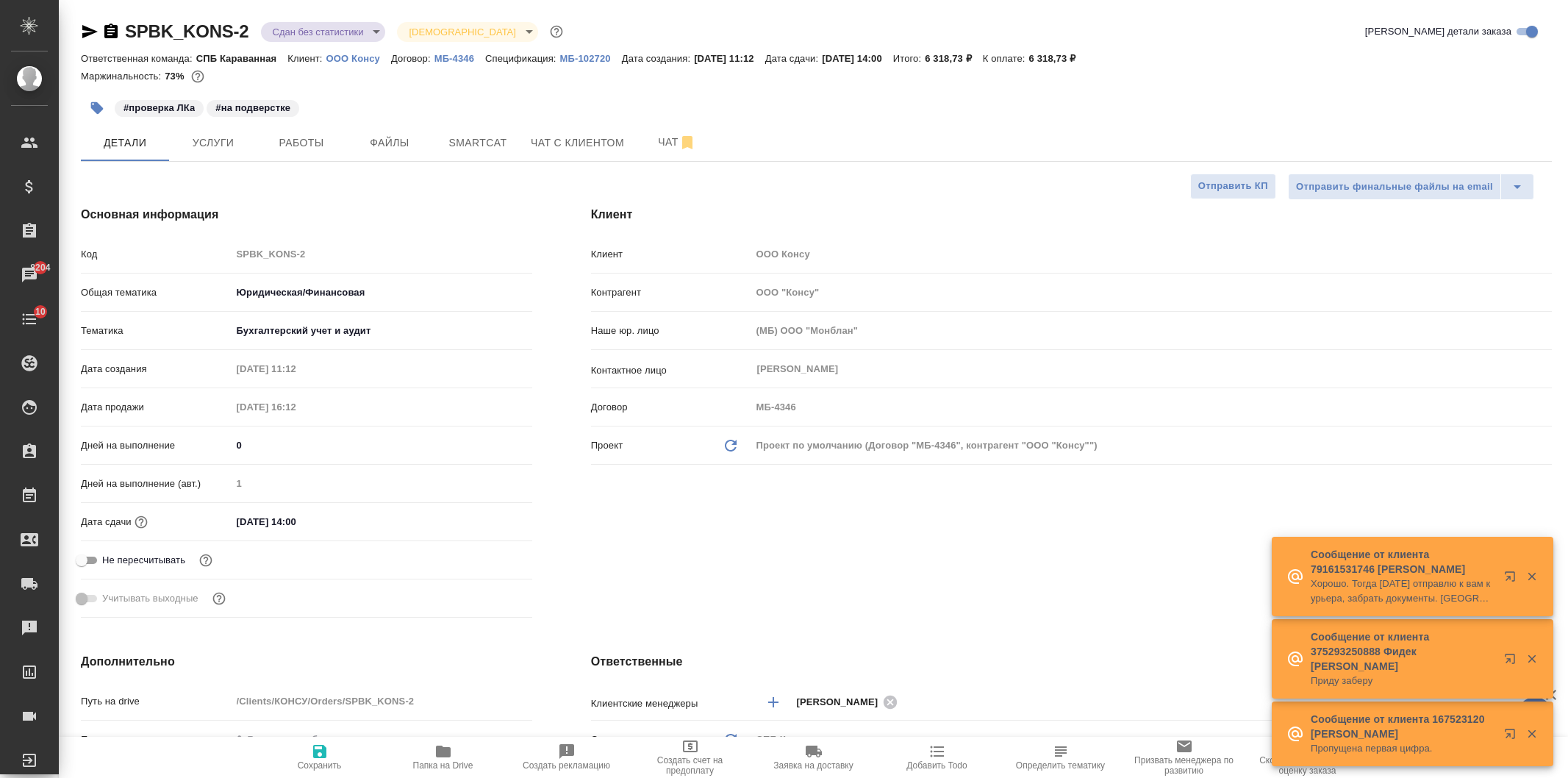
select select "RU"
